Goal: Task Accomplishment & Management: Manage account settings

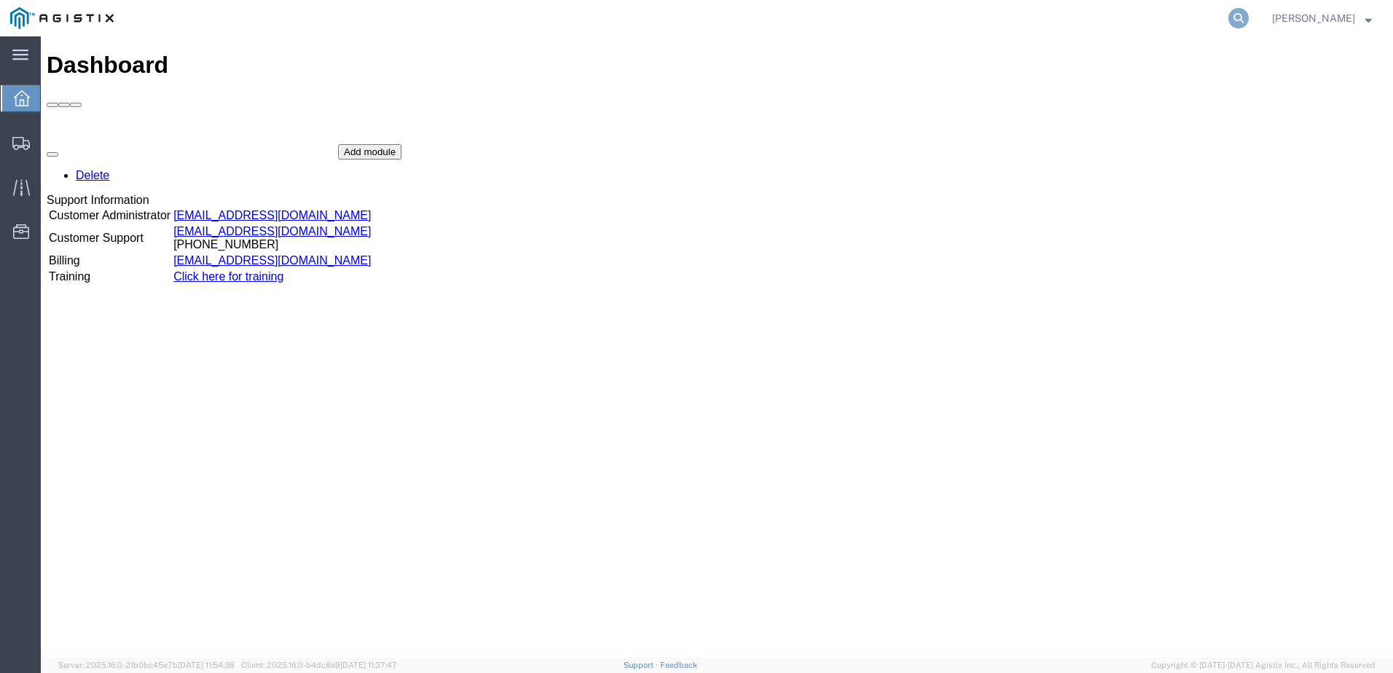
click at [1248, 13] on icon at bounding box center [1238, 18] width 20 height 20
click at [1083, 12] on input "search" at bounding box center [1006, 18] width 443 height 35
type input "56495661"
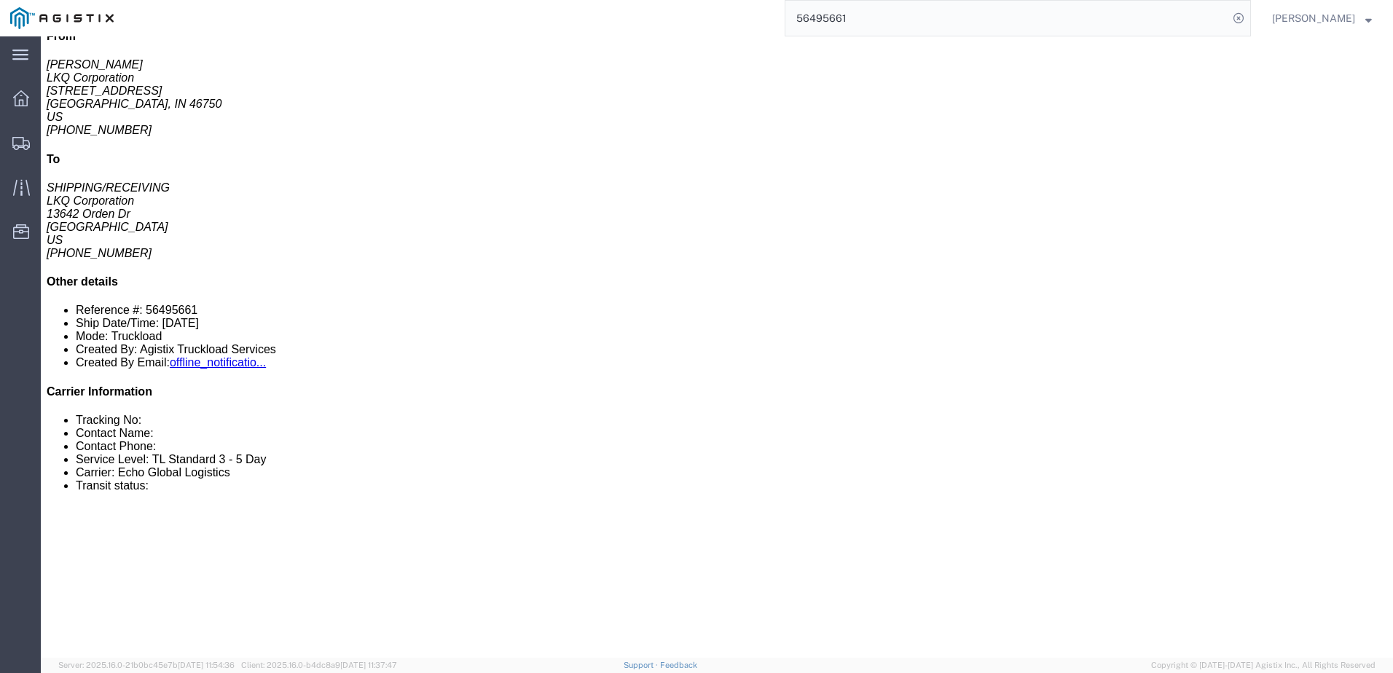
scroll to position [219, 0]
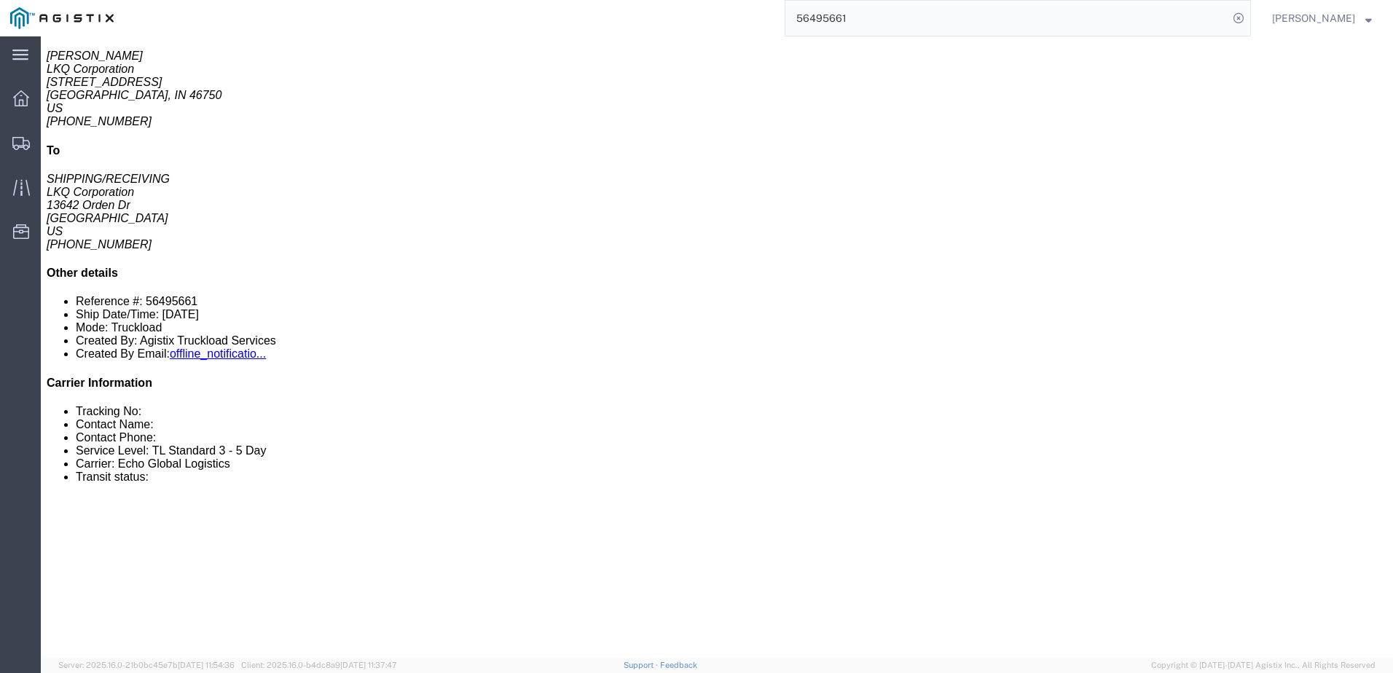
click link "Rates"
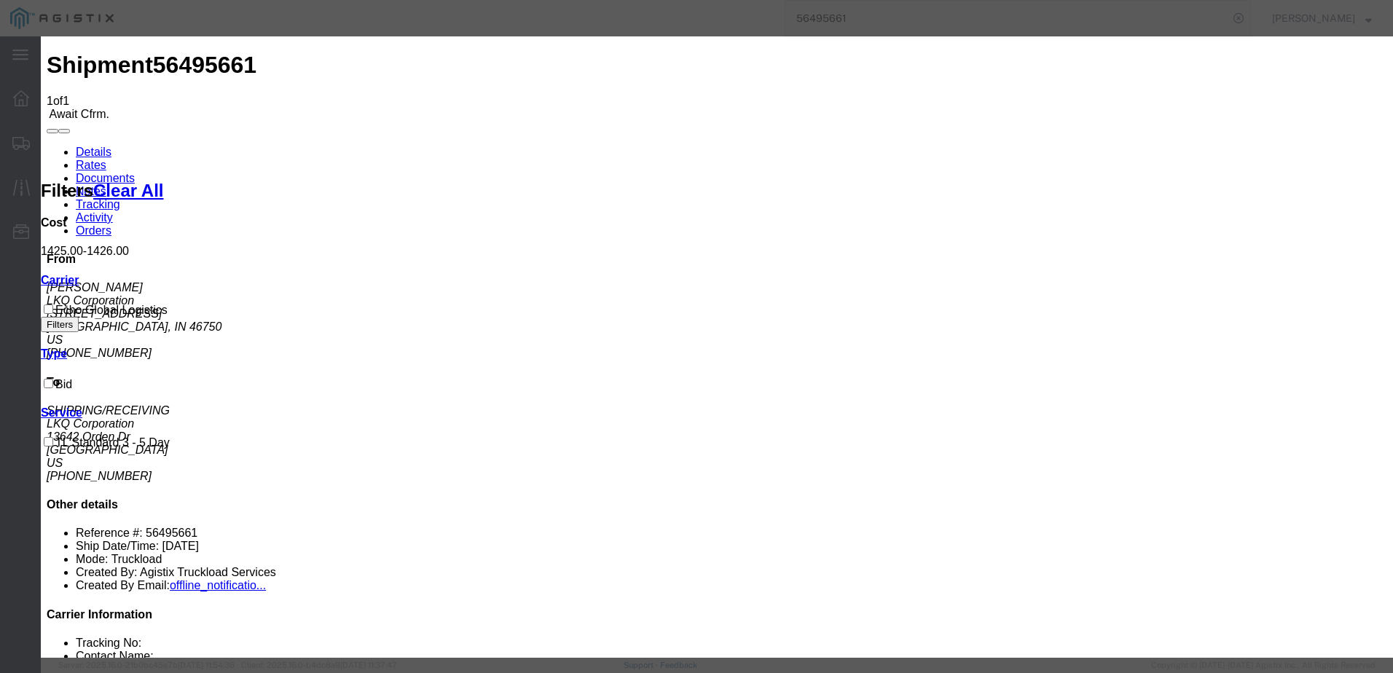
type input "63908138"
type input "[PERSON_NAME]"
type input "3127686379"
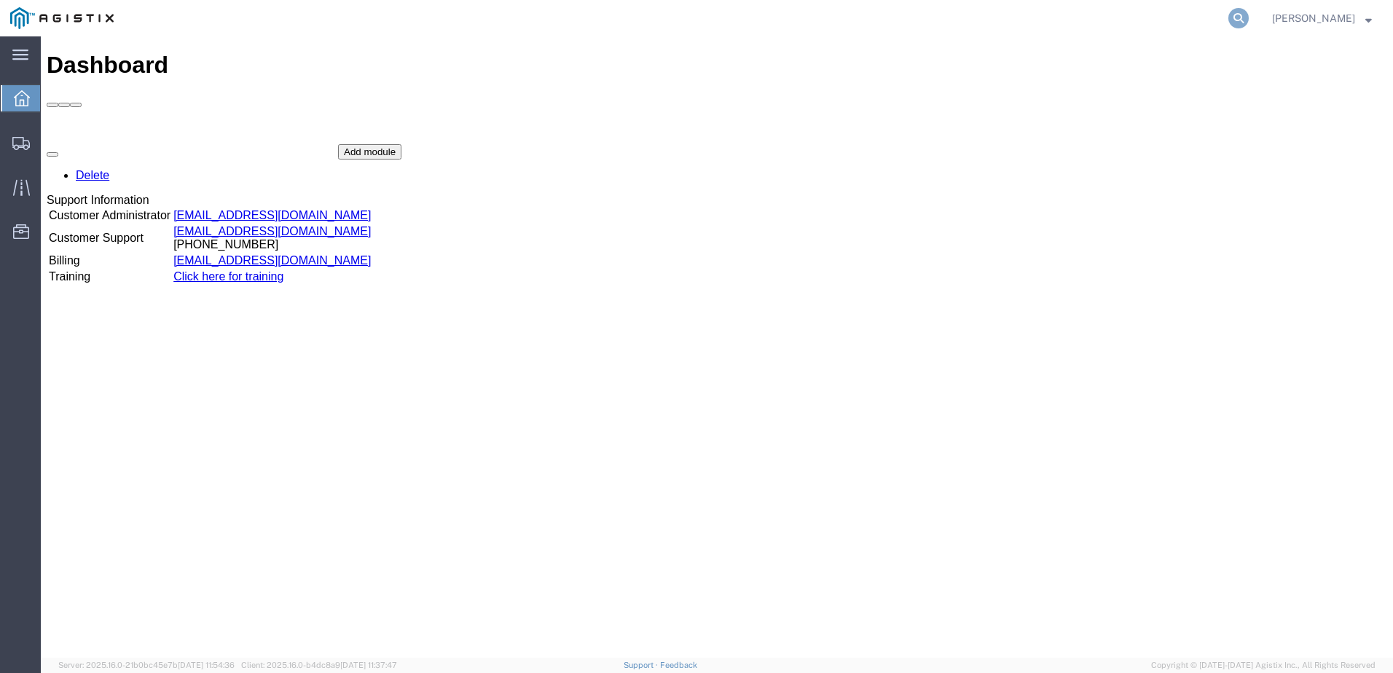
click at [1248, 17] on icon at bounding box center [1238, 18] width 20 height 20
click at [1051, 20] on input "search" at bounding box center [1006, 18] width 443 height 35
paste input "56495661"
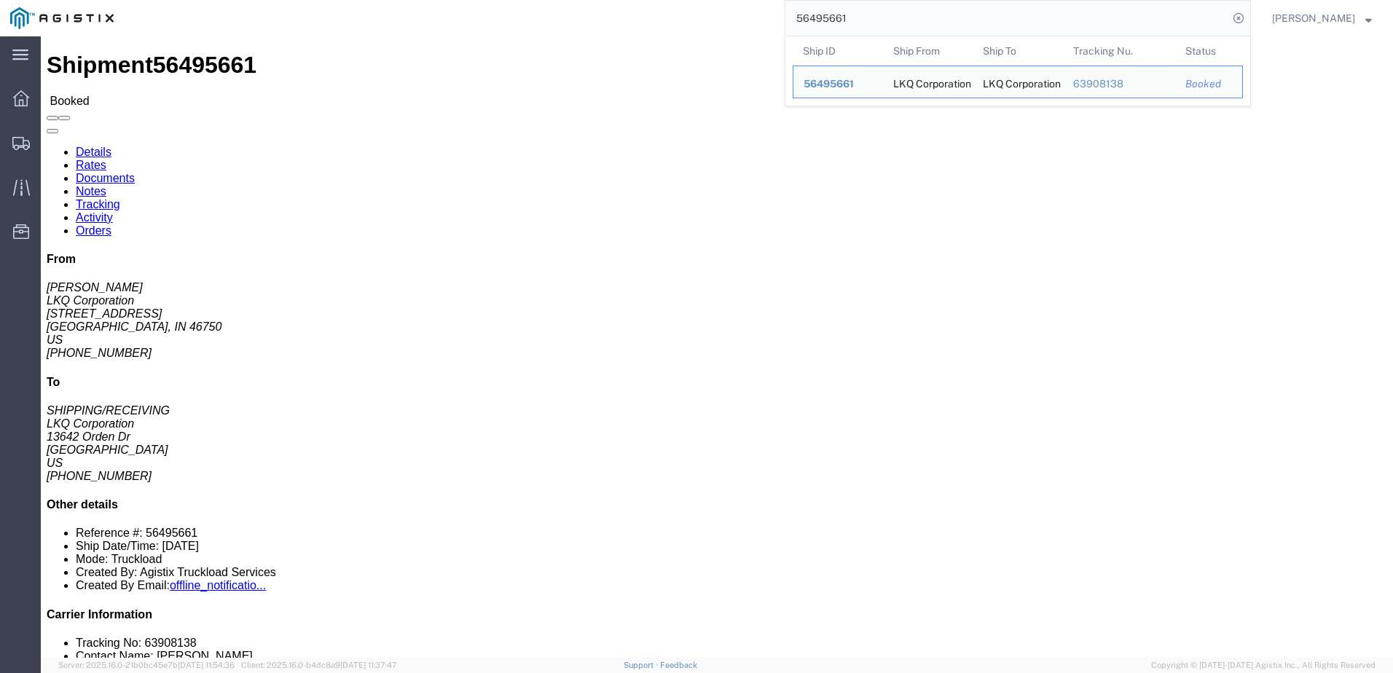
click at [885, 17] on input "56495661" at bounding box center [1006, 18] width 443 height 35
paste input "Shipment"
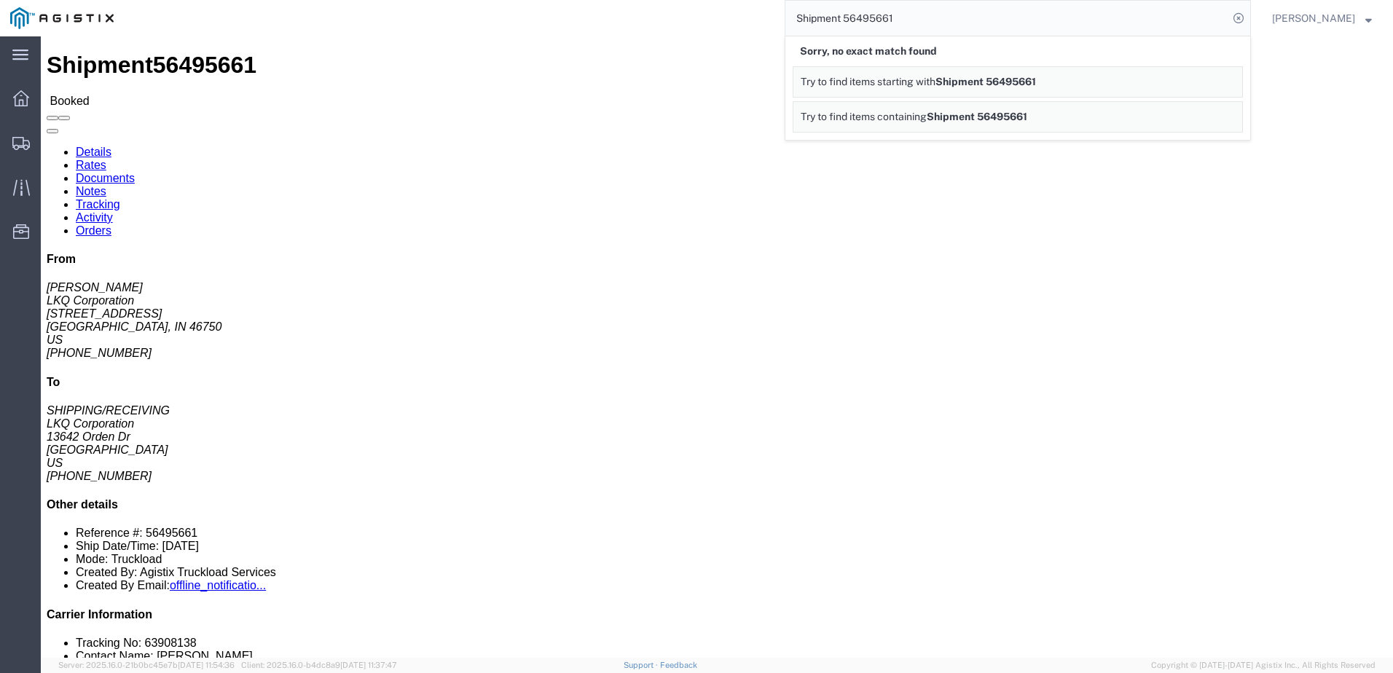
drag, startPoint x: 860, startPoint y: 19, endPoint x: 675, endPoint y: 30, distance: 185.3
click at [675, 30] on div "Shipment 56495661 Sorry, no exact match found Try to find items starting with S…" at bounding box center [687, 18] width 1127 height 36
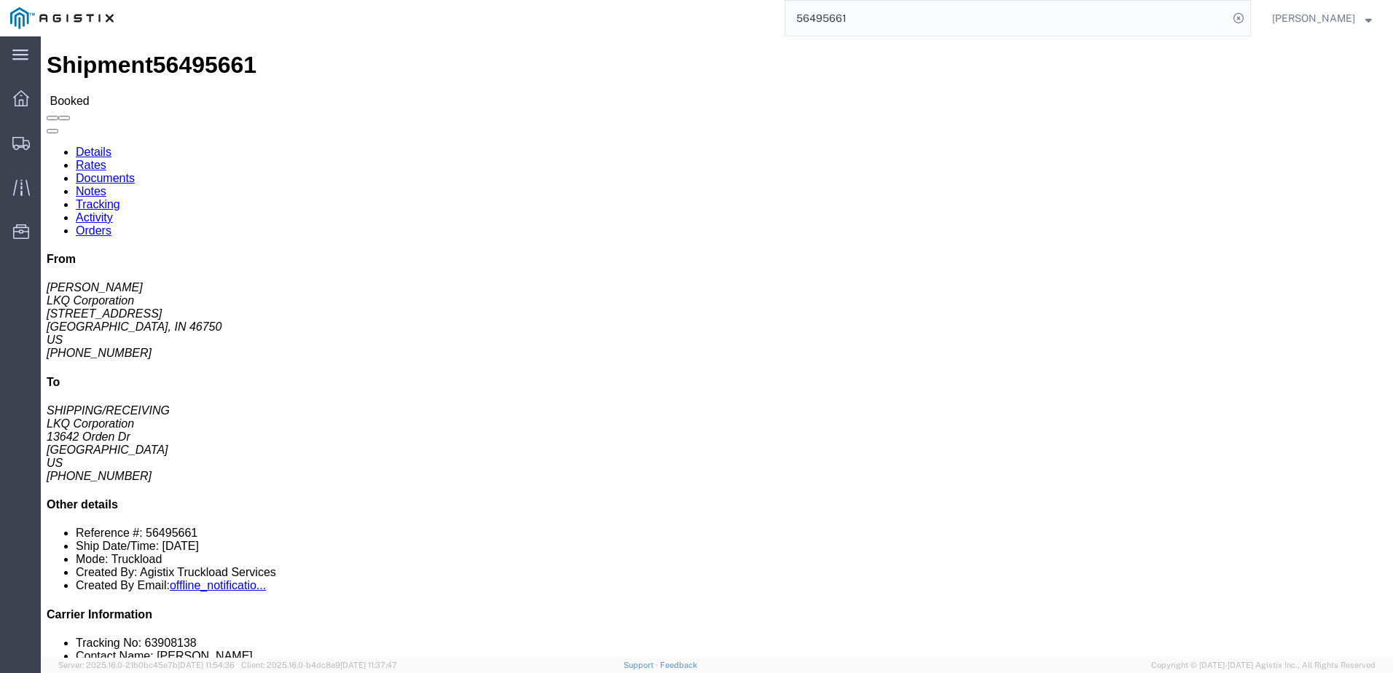
click at [927, 14] on input "56495661" at bounding box center [1006, 18] width 443 height 35
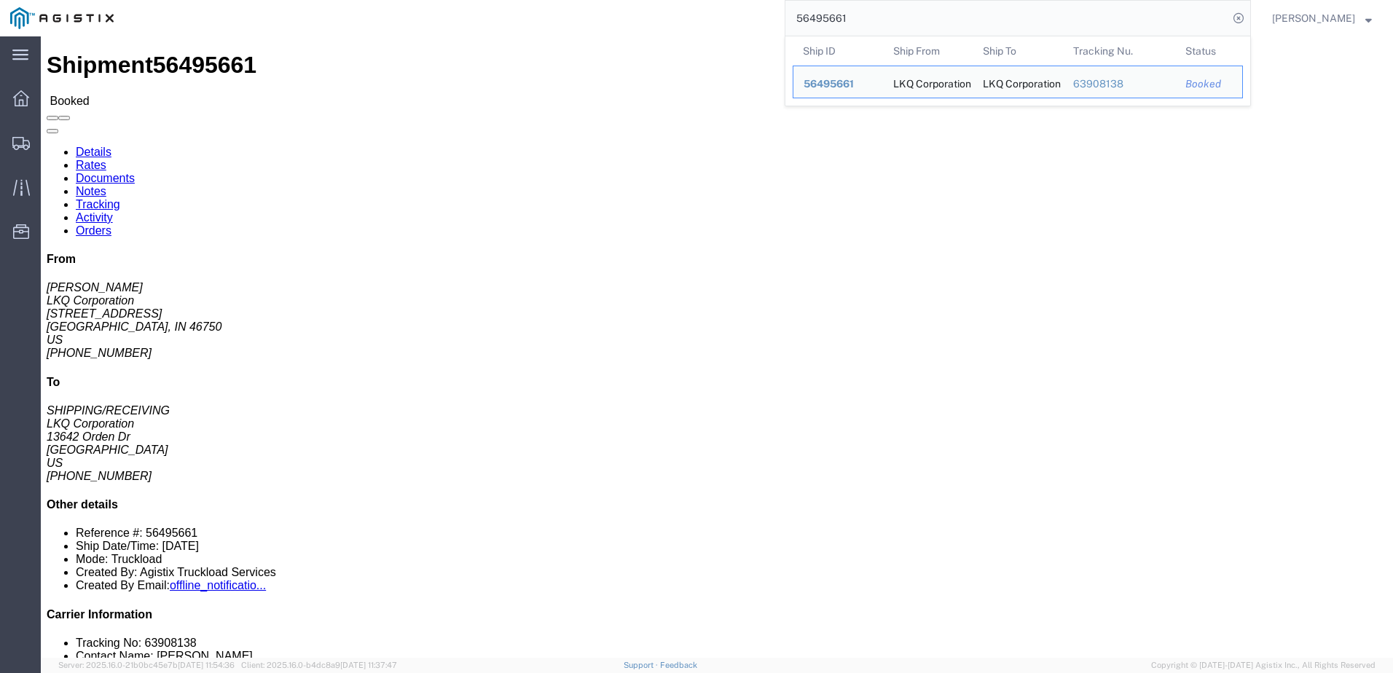
click at [913, 15] on input "56495661" at bounding box center [1006, 18] width 443 height 35
click at [833, 84] on span "56495661" at bounding box center [828, 84] width 50 height 12
click at [872, 15] on input "56495661" at bounding box center [1006, 18] width 443 height 35
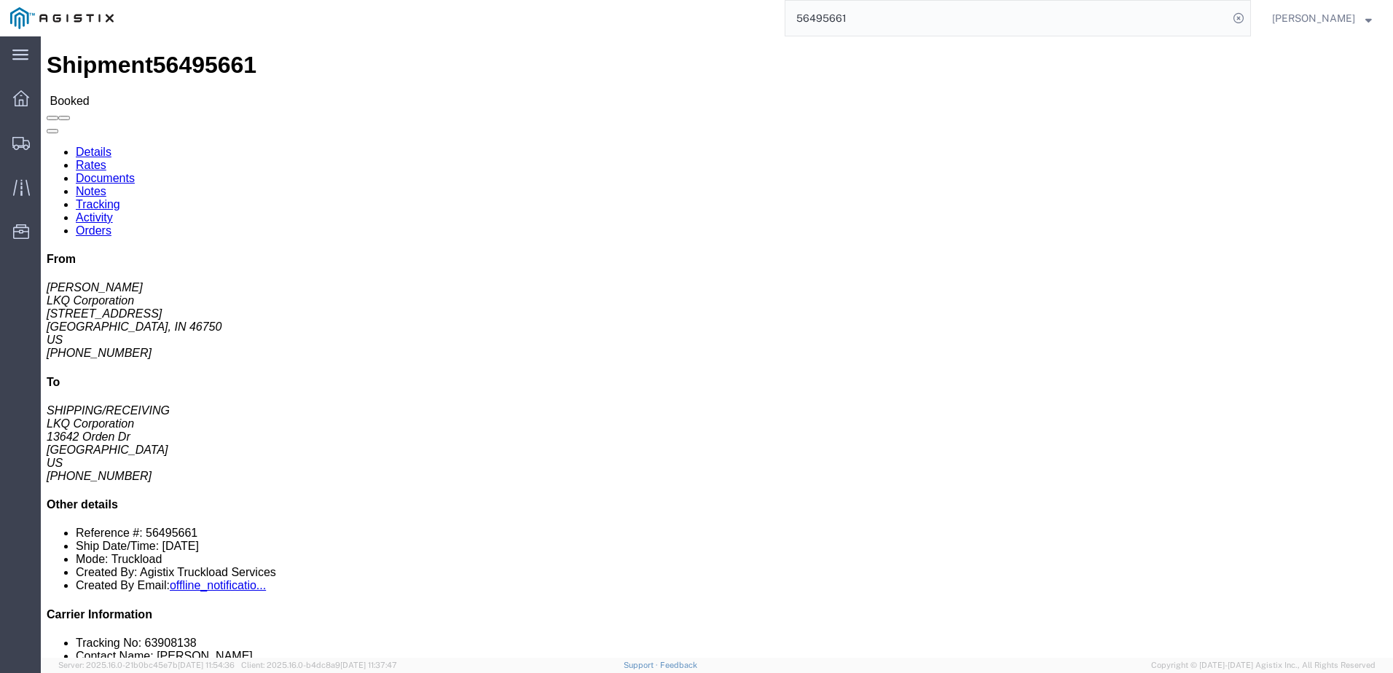
click at [916, 19] on input "56495661" at bounding box center [1006, 18] width 443 height 35
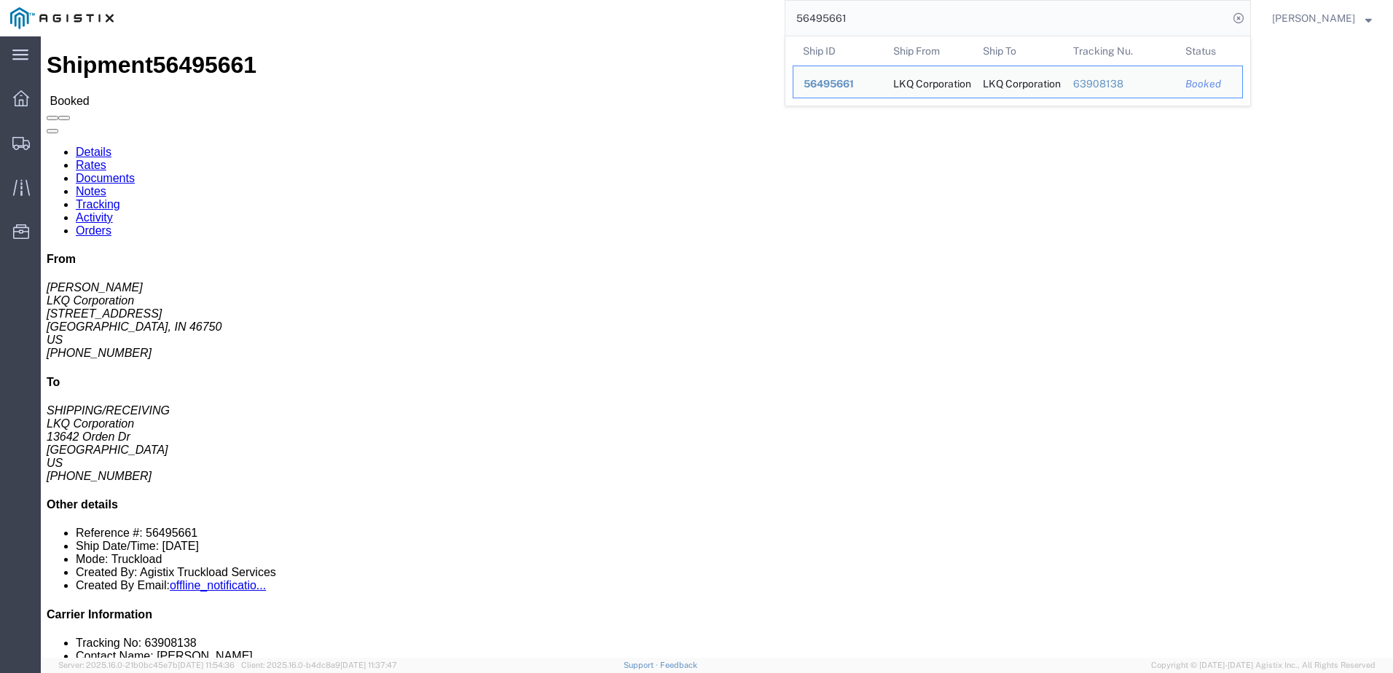
click at [916, 19] on input "56495661" at bounding box center [1006, 18] width 443 height 35
paste input "335312"
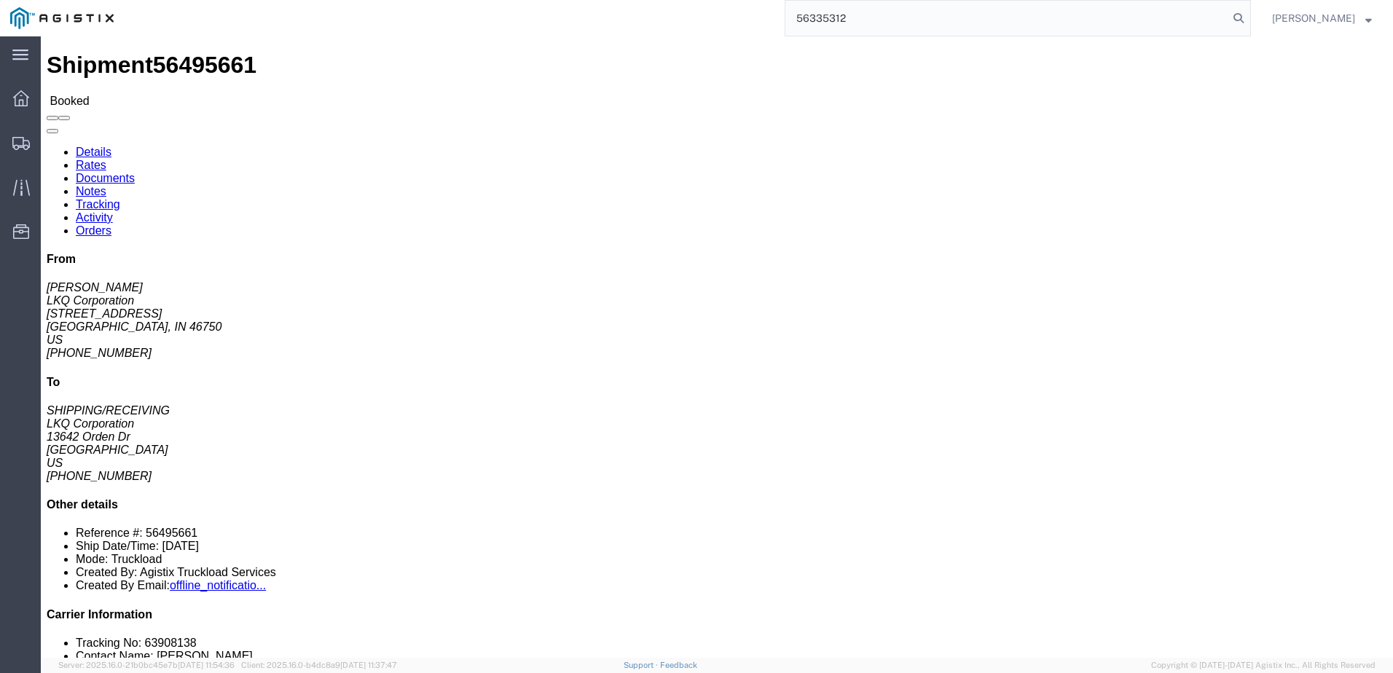
type input "56335312"
click b "5179439"
drag, startPoint x: 921, startPoint y: 154, endPoint x: 913, endPoint y: 157, distance: 9.2
click b "5179439"
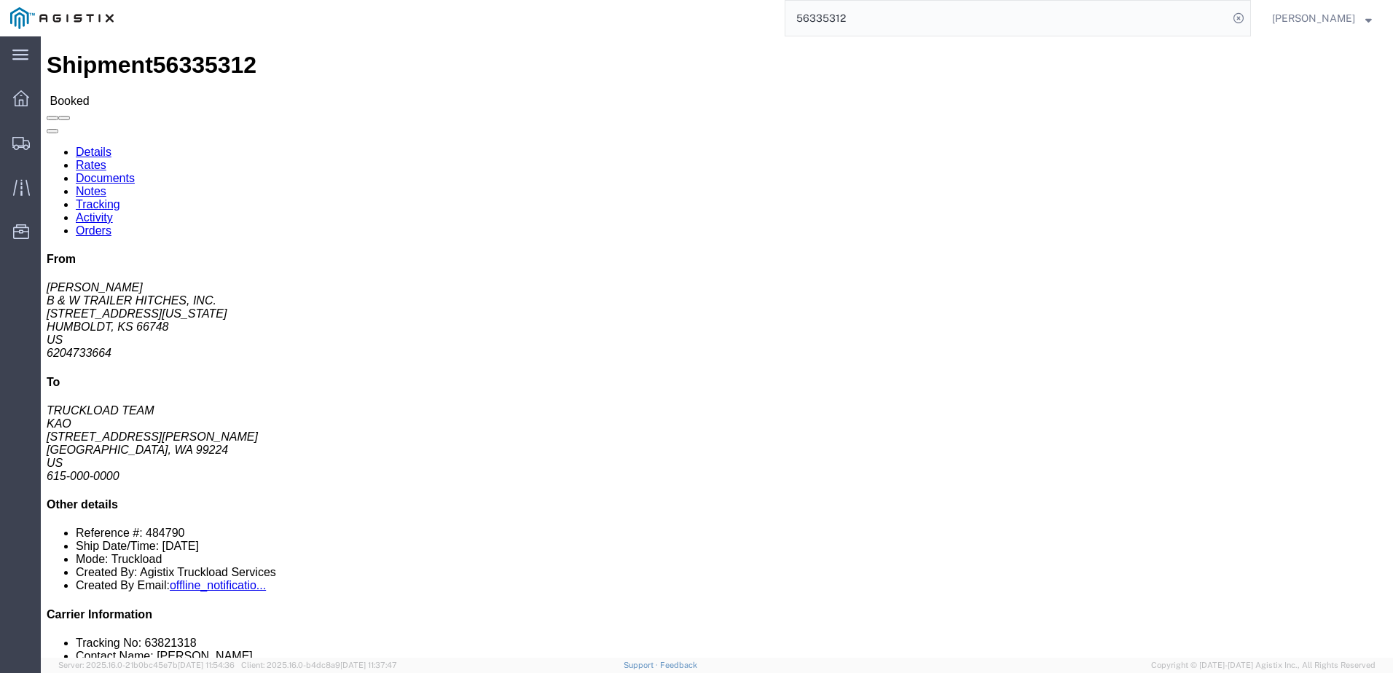
click b "5179439"
drag, startPoint x: 913, startPoint y: 157, endPoint x: 882, endPoint y: 155, distance: 30.7
click icon "Purchase Order:"
drag, startPoint x: 884, startPoint y: 157, endPoint x: 924, endPoint y: 154, distance: 40.8
click p "Delivery Number: 484790 Purchase Order: 5179439 Bill Of Lading: 56335312"
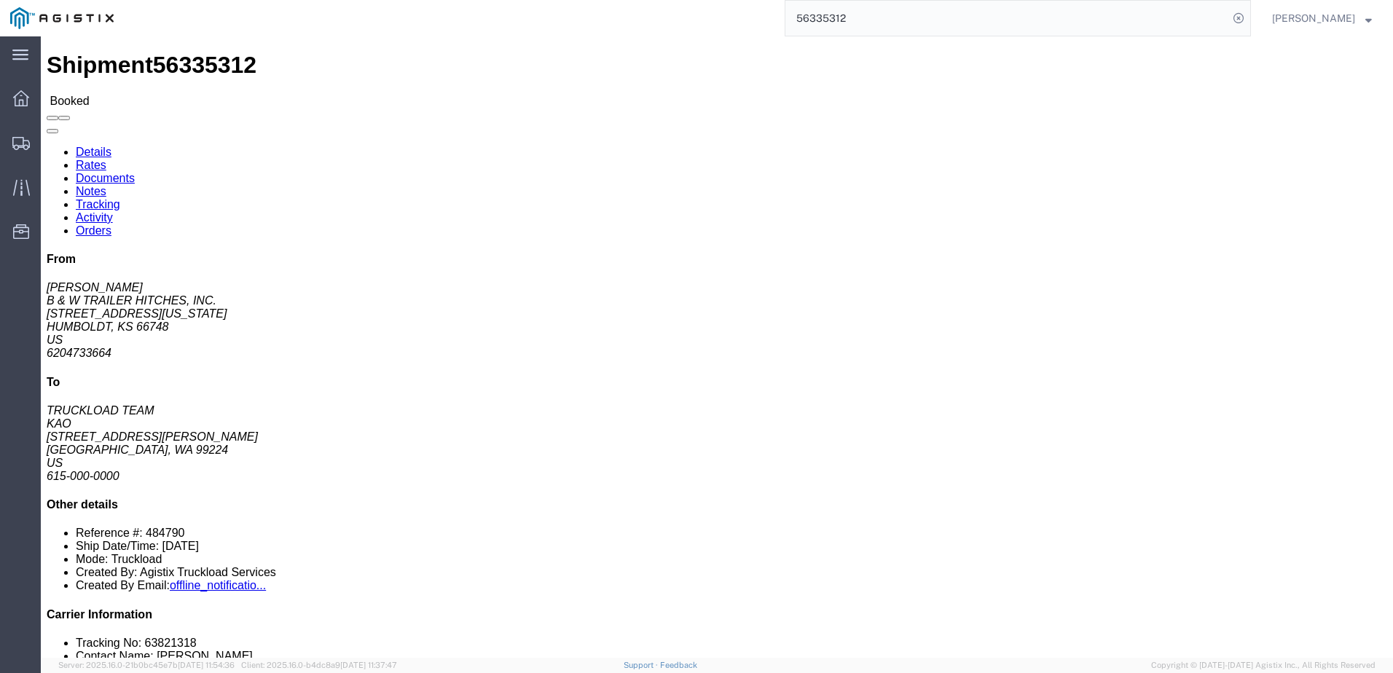
copy b "5179439"
